Goal: Navigation & Orientation: Go to known website

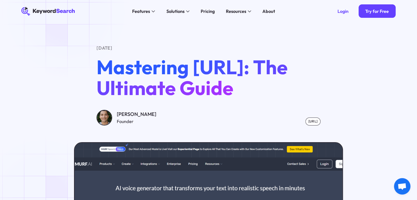
click at [67, 13] on icon "KeywordSearch" at bounding box center [48, 11] width 55 height 9
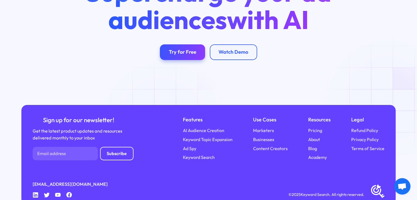
scroll to position [2003, 0]
